Goal: Find specific page/section: Find specific page/section

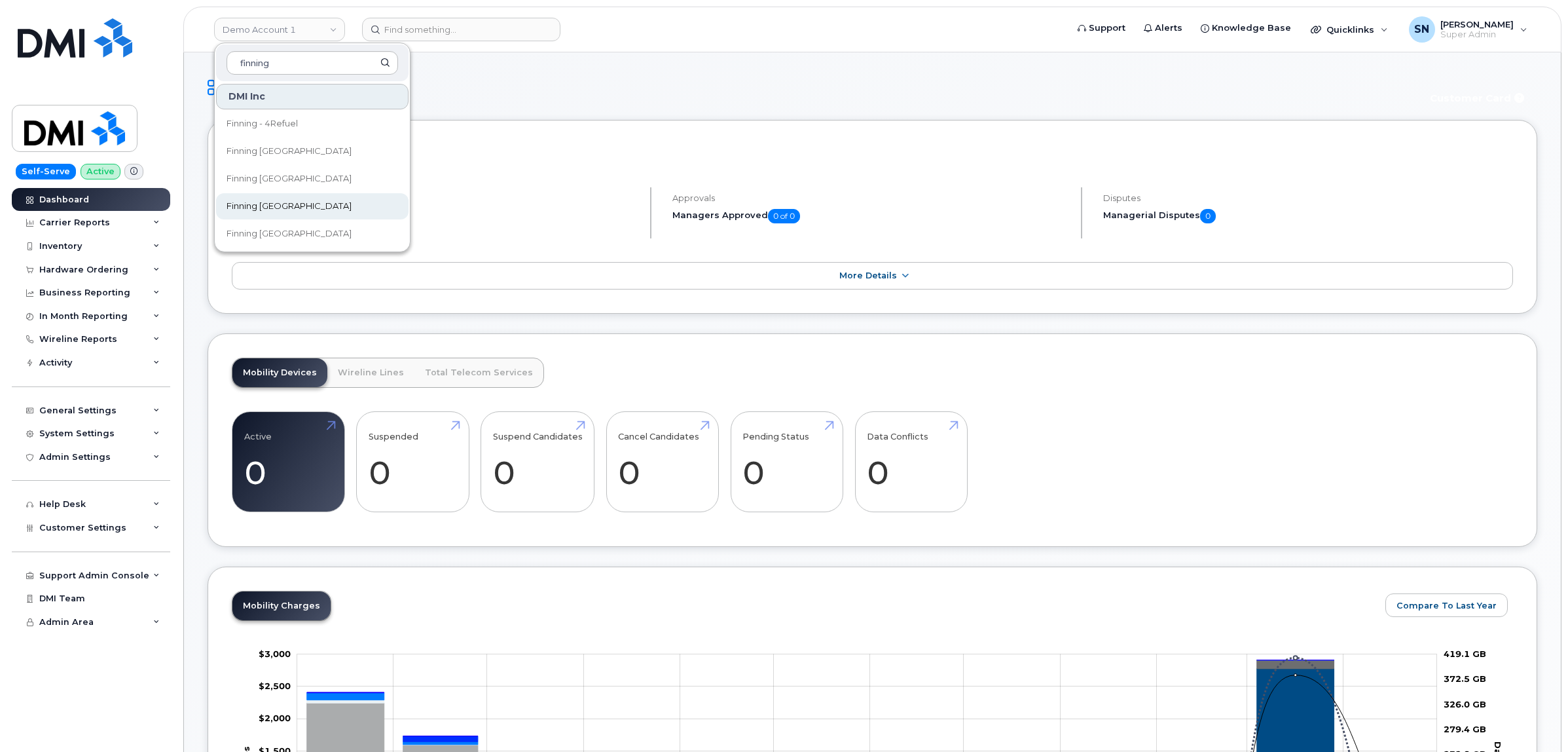
type input "finning"
click at [290, 207] on span "Finning [GEOGRAPHIC_DATA]" at bounding box center [289, 206] width 125 height 13
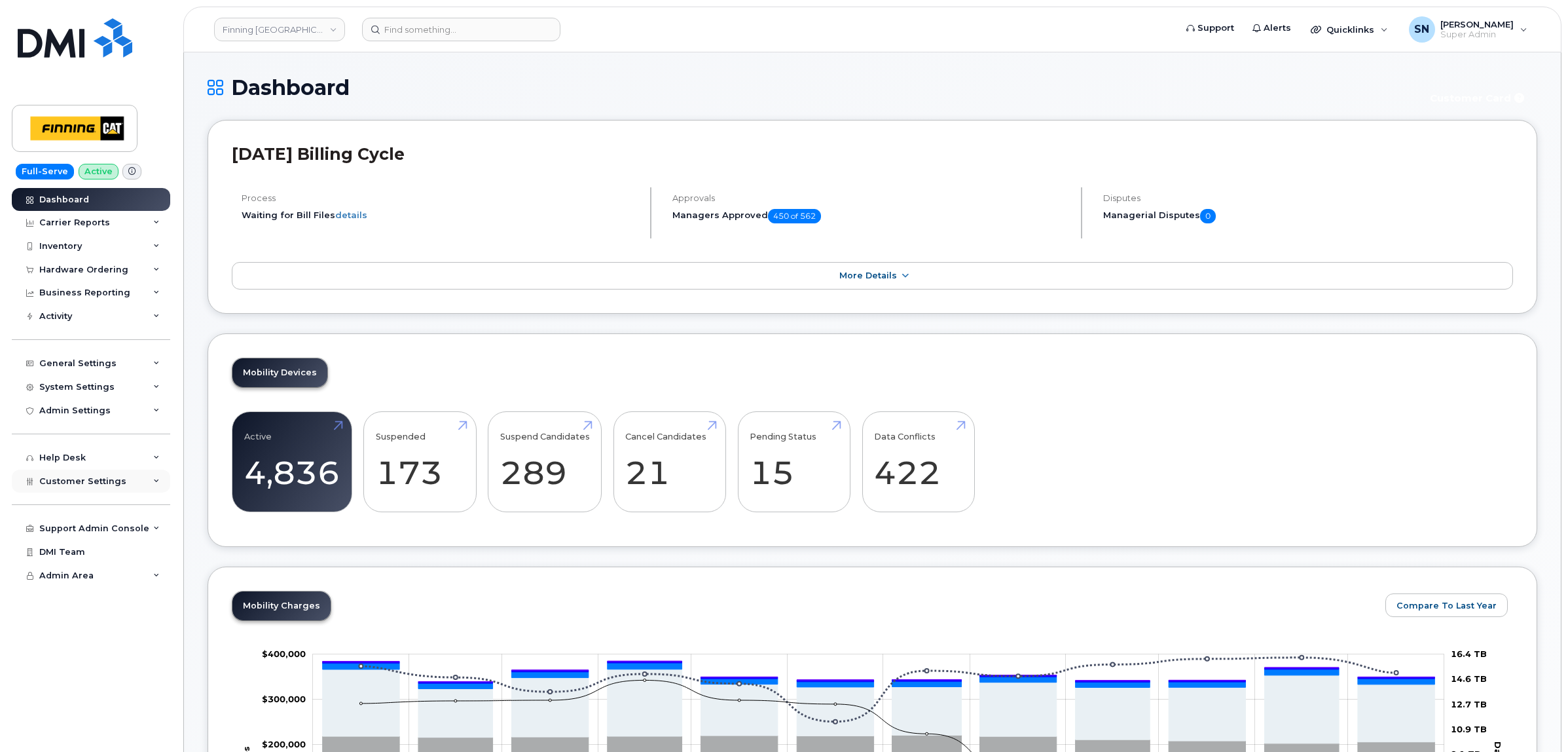
click at [106, 476] on div "Customer Settings" at bounding box center [91, 481] width 158 height 23
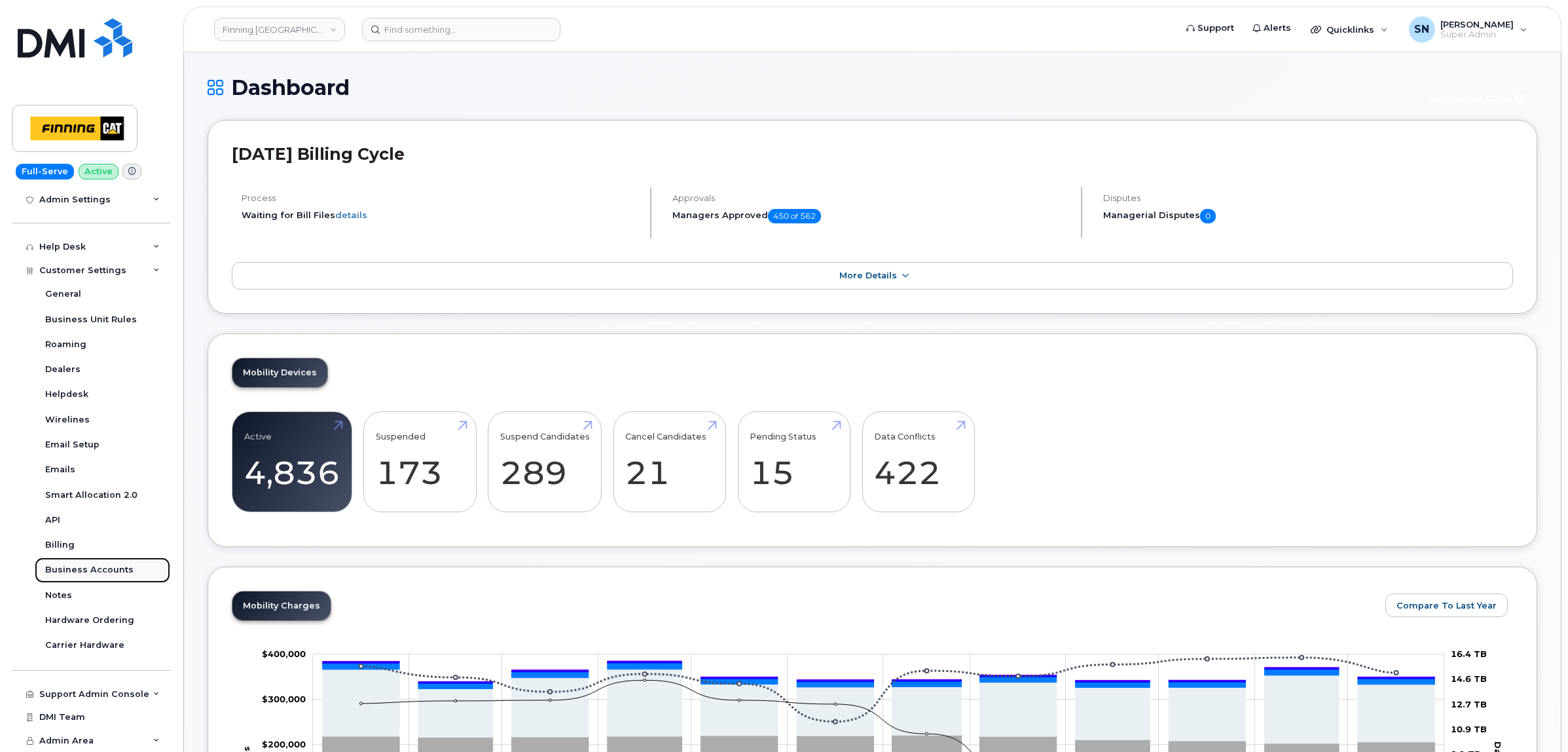
click at [114, 568] on div "Business Accounts" at bounding box center [89, 570] width 88 height 12
